Goal: Information Seeking & Learning: Learn about a topic

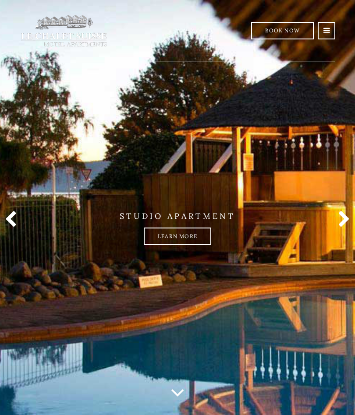
click at [349, 219] on link at bounding box center [342, 220] width 18 height 18
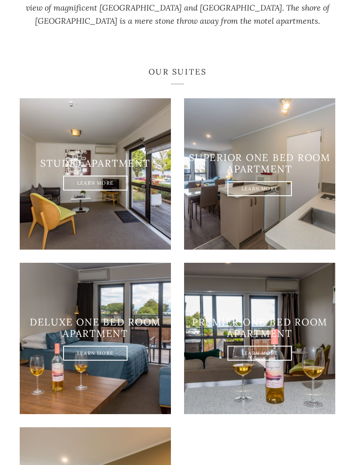
scroll to position [587, 0]
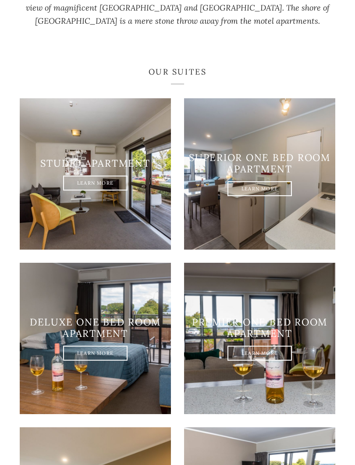
click at [110, 186] on link "Learn More" at bounding box center [95, 182] width 64 height 15
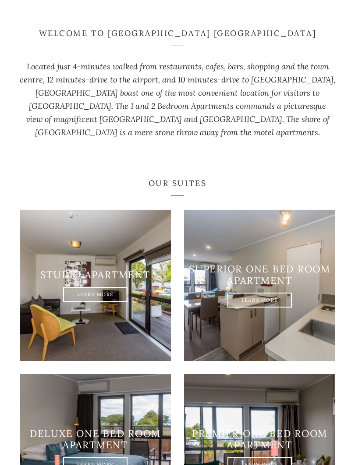
scroll to position [475, 0]
click at [108, 300] on link "Learn More" at bounding box center [95, 294] width 64 height 15
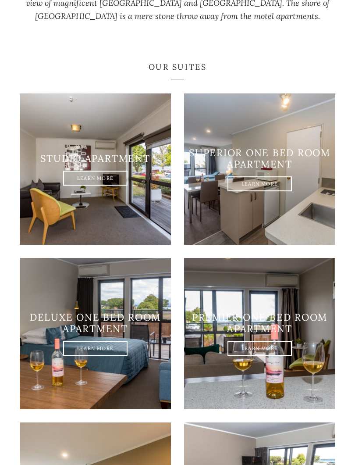
scroll to position [622, 0]
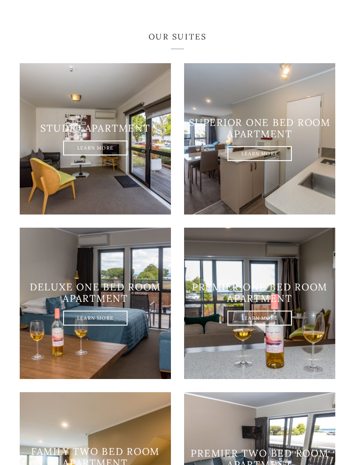
click at [122, 302] on h3 "Deluxe one bed room apartment" at bounding box center [95, 292] width 151 height 23
click at [104, 311] on link "Learn More" at bounding box center [95, 318] width 64 height 15
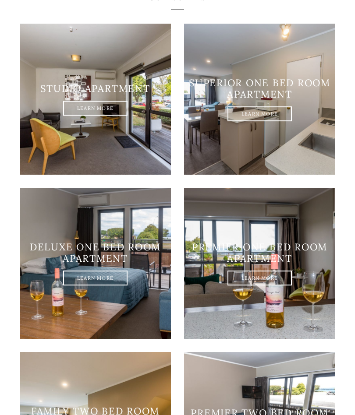
scroll to position [608, 0]
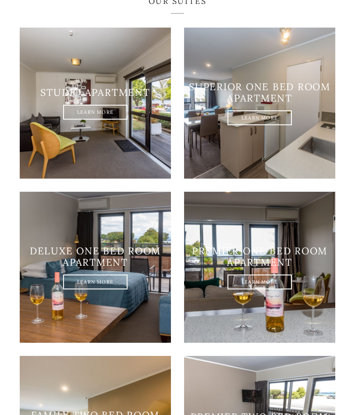
click at [278, 100] on h3 "Superior one bed room apartment" at bounding box center [259, 92] width 151 height 23
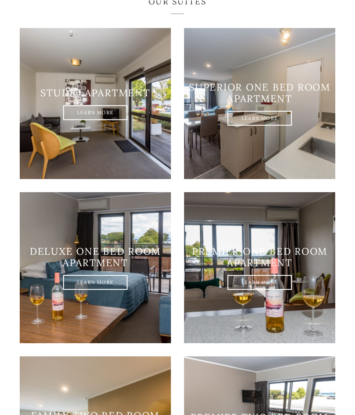
scroll to position [608, 0]
click at [262, 125] on link "Learn More" at bounding box center [259, 118] width 64 height 15
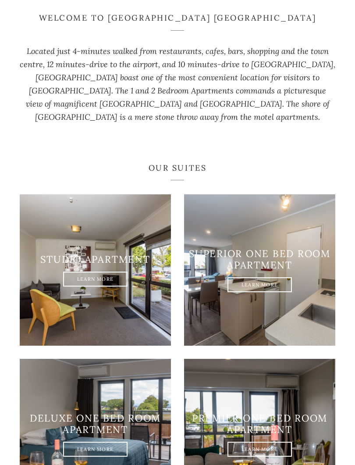
scroll to position [491, 0]
click at [107, 280] on link "Learn More" at bounding box center [95, 278] width 64 height 15
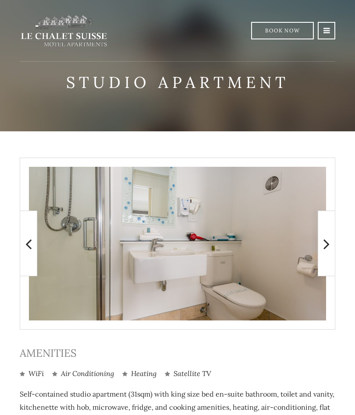
click at [325, 246] on icon at bounding box center [326, 244] width 6 height 18
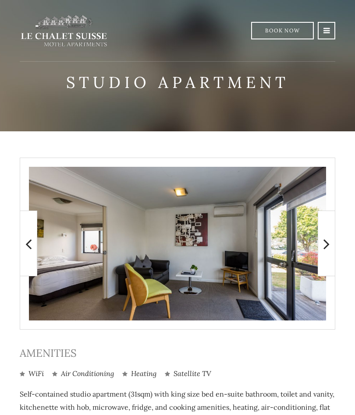
click at [333, 247] on span at bounding box center [327, 244] width 18 height 66
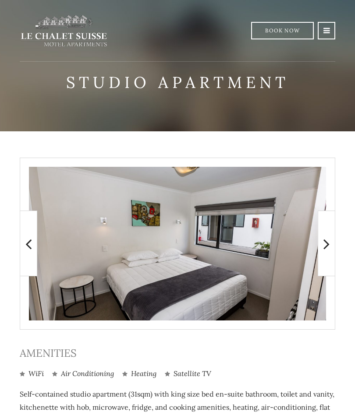
click at [326, 252] on icon at bounding box center [326, 244] width 6 height 18
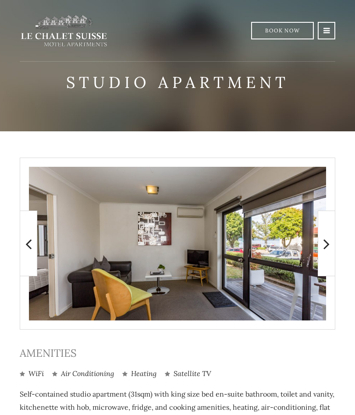
click at [326, 250] on icon at bounding box center [326, 244] width 6 height 18
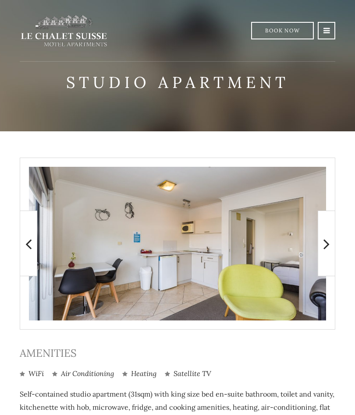
click at [327, 248] on icon at bounding box center [326, 244] width 6 height 18
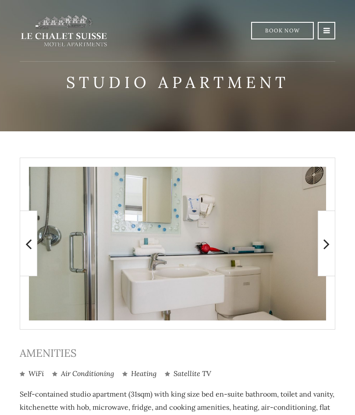
click at [331, 245] on span at bounding box center [327, 244] width 18 height 66
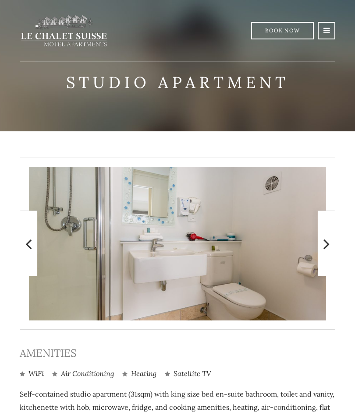
click at [325, 248] on icon at bounding box center [326, 244] width 6 height 18
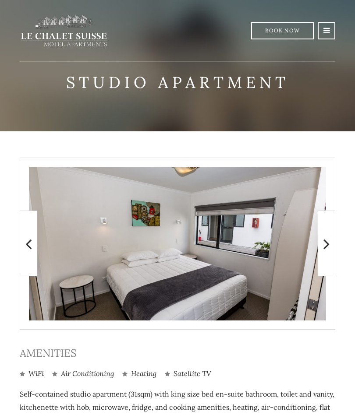
click at [322, 250] on span at bounding box center [327, 244] width 18 height 66
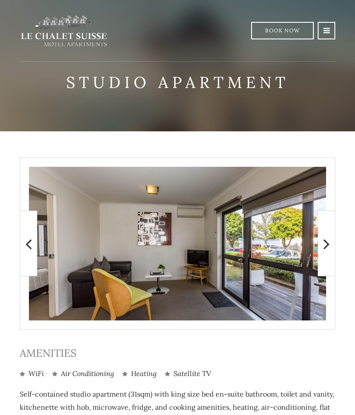
click at [330, 248] on span at bounding box center [327, 244] width 18 height 66
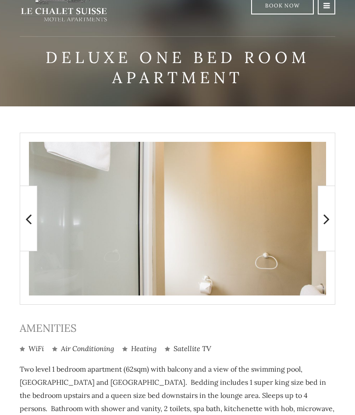
scroll to position [25, 0]
click at [323, 222] on icon at bounding box center [326, 219] width 6 height 18
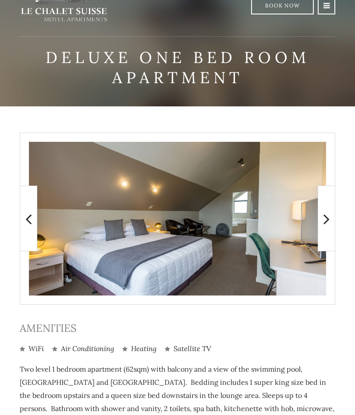
click at [326, 224] on icon at bounding box center [326, 219] width 6 height 18
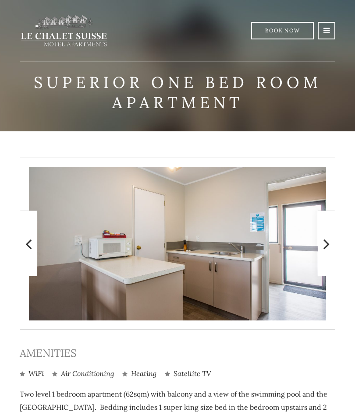
click at [324, 250] on icon at bounding box center [326, 244] width 6 height 18
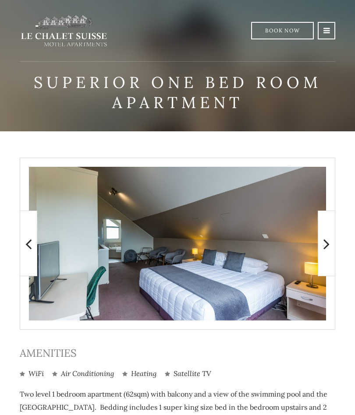
click at [326, 248] on icon at bounding box center [326, 244] width 6 height 18
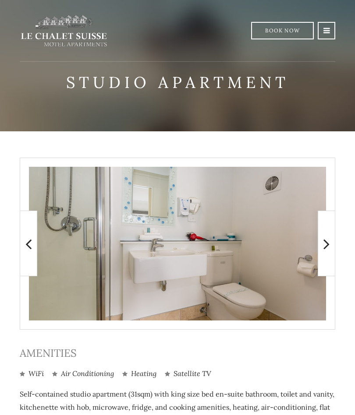
click at [326, 251] on icon at bounding box center [326, 244] width 6 height 18
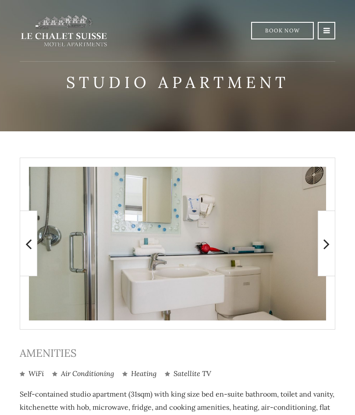
click at [328, 247] on icon at bounding box center [326, 244] width 6 height 18
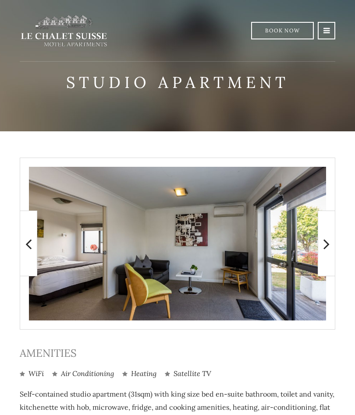
click at [327, 245] on icon at bounding box center [326, 244] width 6 height 18
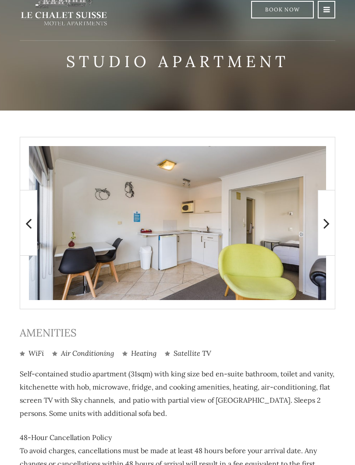
scroll to position [40, 0]
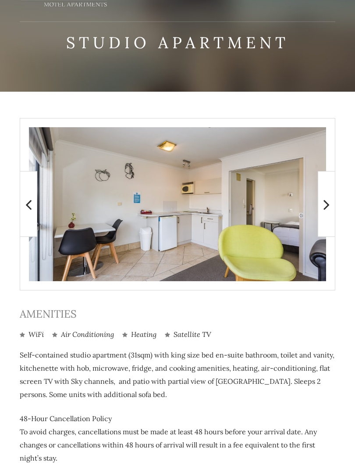
click at [326, 211] on icon at bounding box center [326, 204] width 6 height 18
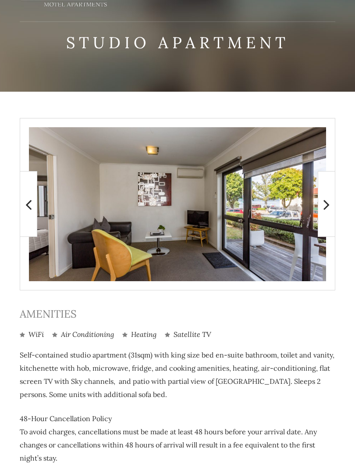
click at [326, 208] on icon at bounding box center [326, 204] width 6 height 18
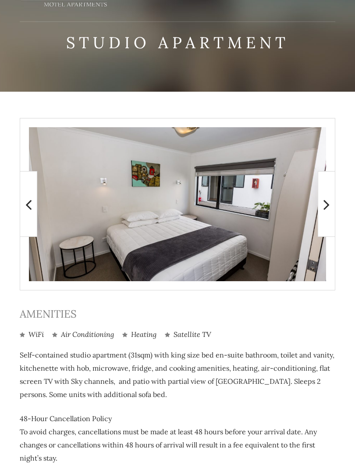
click at [326, 206] on icon at bounding box center [326, 204] width 6 height 18
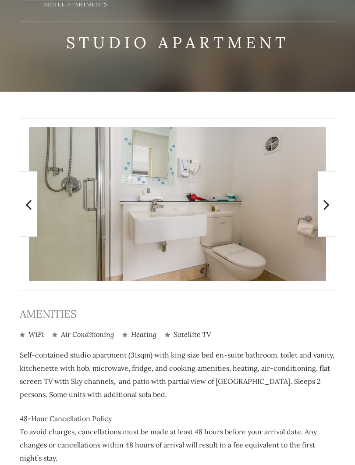
click at [328, 205] on icon at bounding box center [326, 204] width 6 height 18
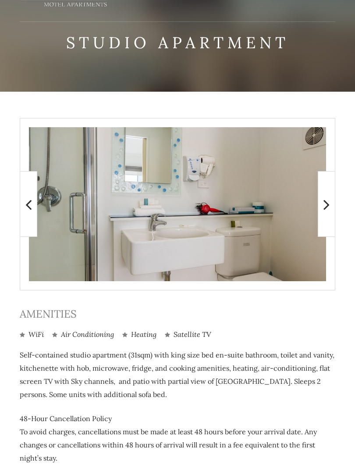
click at [332, 202] on span at bounding box center [327, 204] width 18 height 66
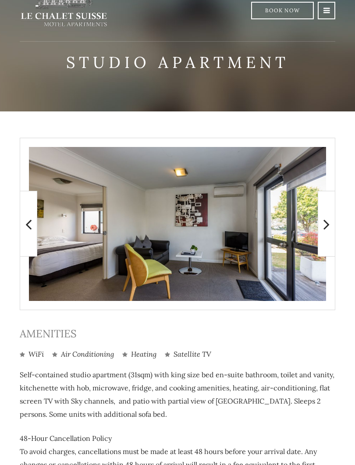
scroll to position [20, 0]
click at [327, 231] on icon at bounding box center [326, 224] width 6 height 18
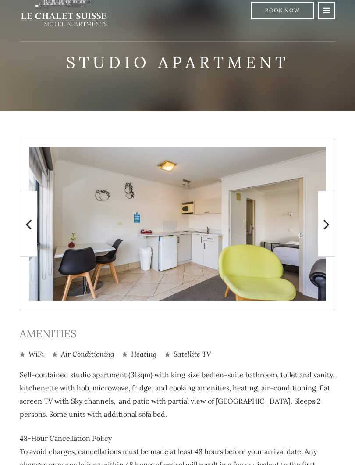
click at [326, 227] on icon at bounding box center [326, 224] width 6 height 18
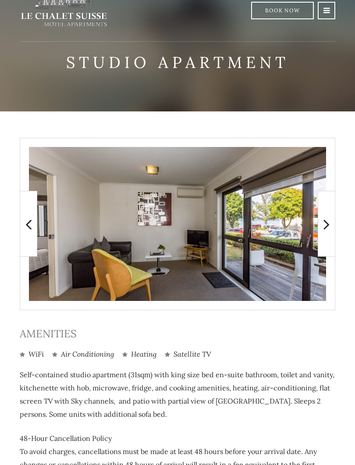
click at [328, 229] on icon at bounding box center [326, 224] width 6 height 18
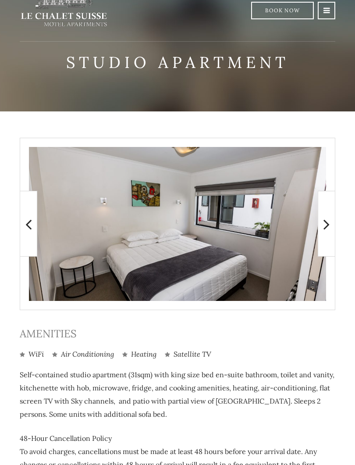
click at [328, 226] on icon at bounding box center [326, 224] width 6 height 18
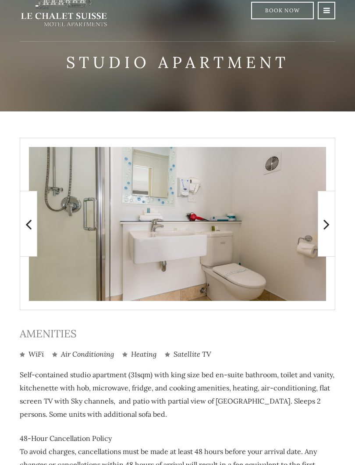
click at [329, 225] on icon at bounding box center [326, 224] width 6 height 18
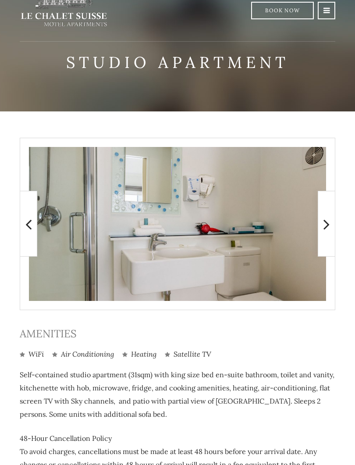
click at [333, 223] on span at bounding box center [327, 224] width 18 height 66
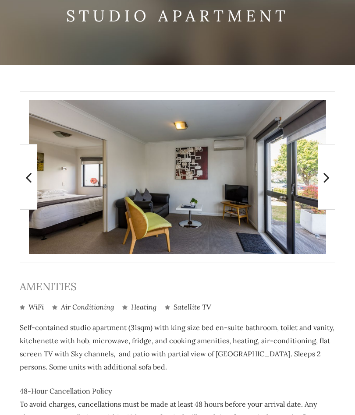
scroll to position [0, 0]
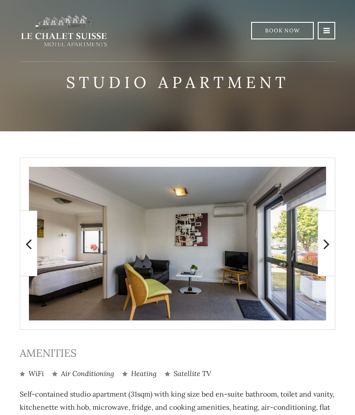
click at [327, 31] on icon at bounding box center [326, 30] width 7 height 7
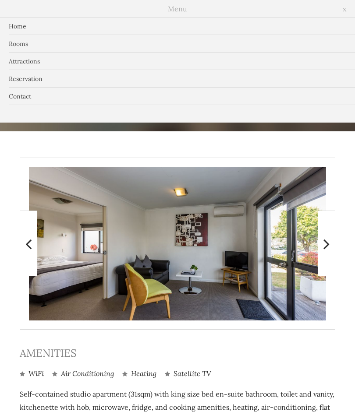
click at [51, 43] on link "Rooms" at bounding box center [177, 44] width 355 height 18
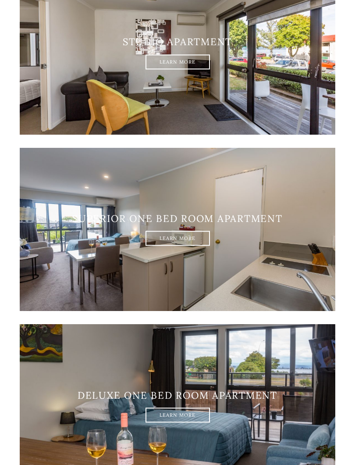
scroll to position [187, 0]
click at [186, 240] on link "Learn More" at bounding box center [177, 238] width 64 height 15
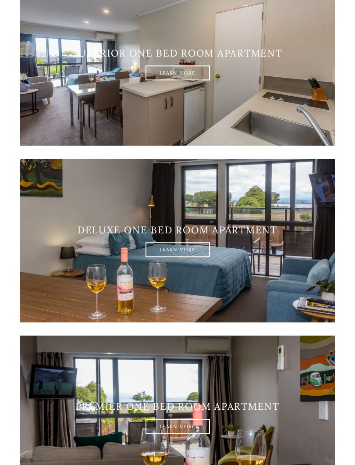
scroll to position [353, 0]
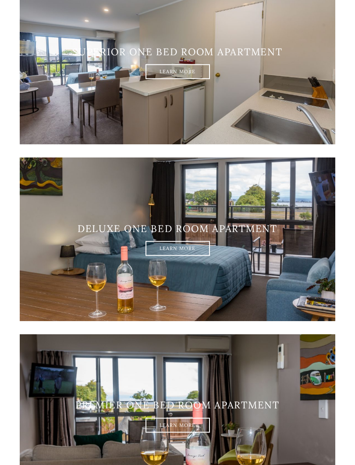
click at [226, 231] on h3 "Deluxe one bed room apartment" at bounding box center [178, 228] width 316 height 11
click at [181, 251] on link "Learn More" at bounding box center [177, 248] width 64 height 15
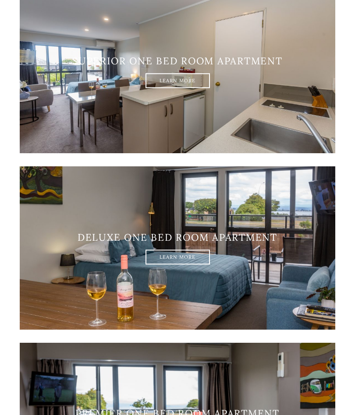
scroll to position [324, 0]
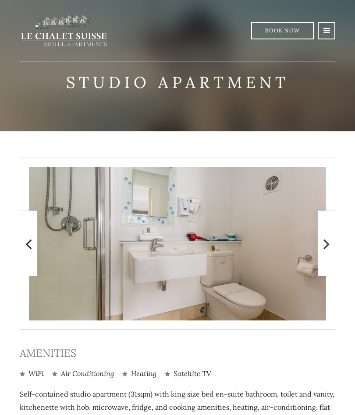
click at [291, 31] on link "Book Now" at bounding box center [282, 31] width 63 height 18
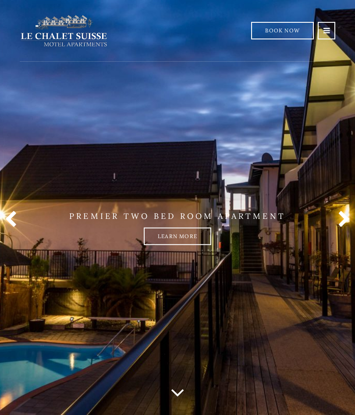
scroll to position [515, 0]
